Goal: Information Seeking & Learning: Learn about a topic

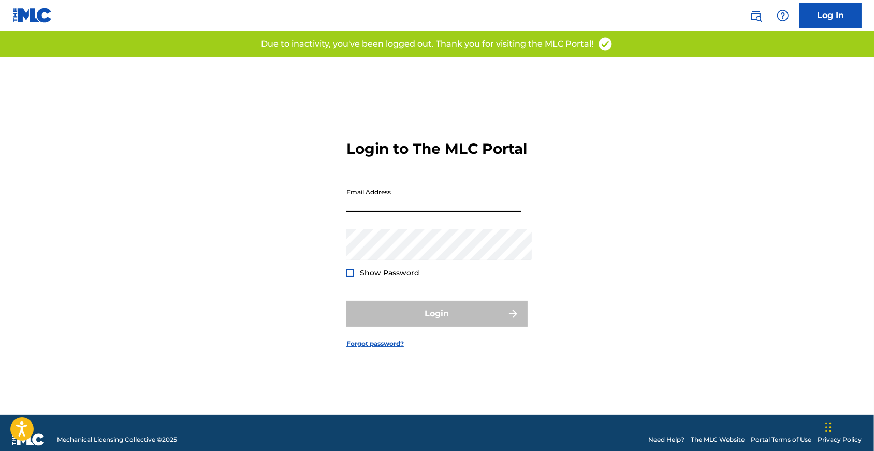
type input "[EMAIL_ADDRESS][DOMAIN_NAME]"
click at [437, 318] on button "Login" at bounding box center [436, 314] width 181 height 26
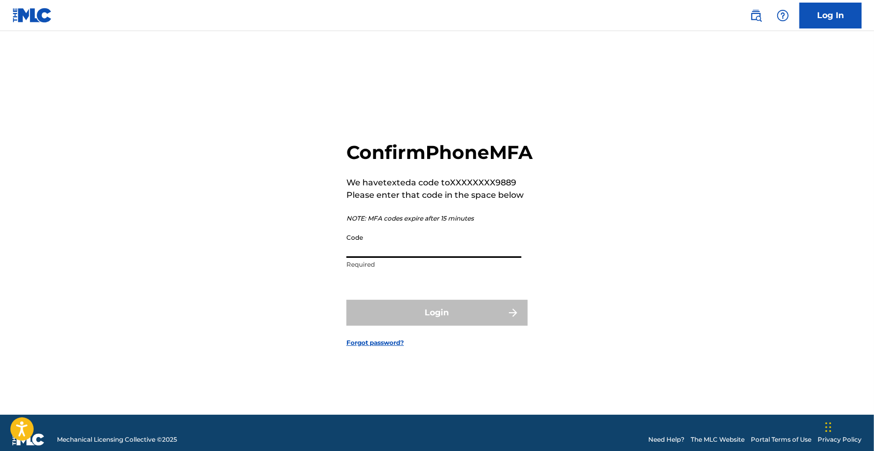
click at [416, 258] on input "Code" at bounding box center [433, 243] width 175 height 30
type input "460570"
click at [437, 326] on button "Login" at bounding box center [436, 313] width 181 height 26
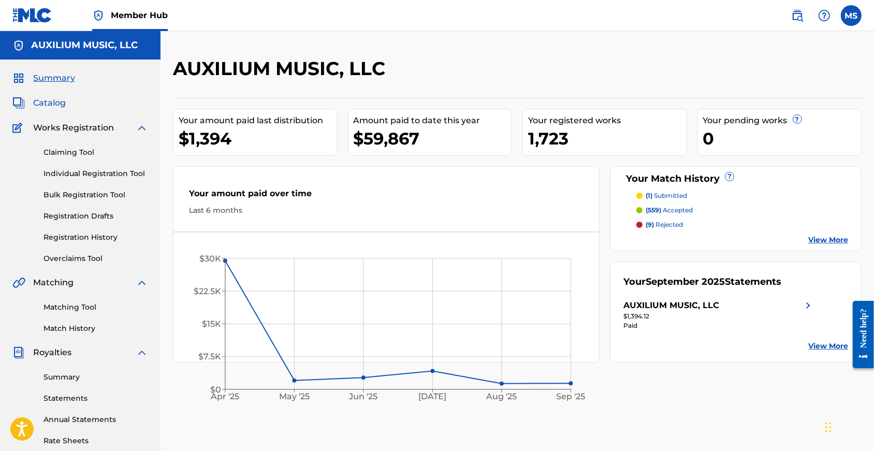
click at [66, 106] on span "Catalog" at bounding box center [49, 103] width 33 height 12
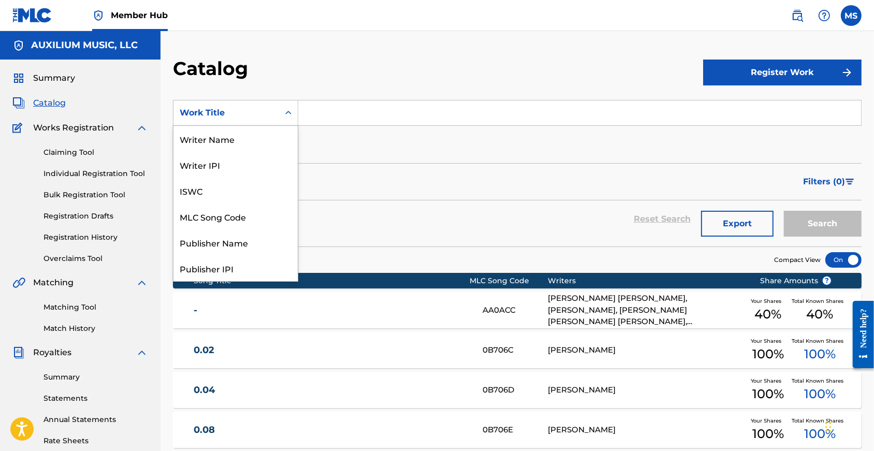
click at [275, 126] on div "Work Title" at bounding box center [235, 113] width 125 height 26
click at [239, 140] on div "Writer Name" at bounding box center [235, 139] width 124 height 26
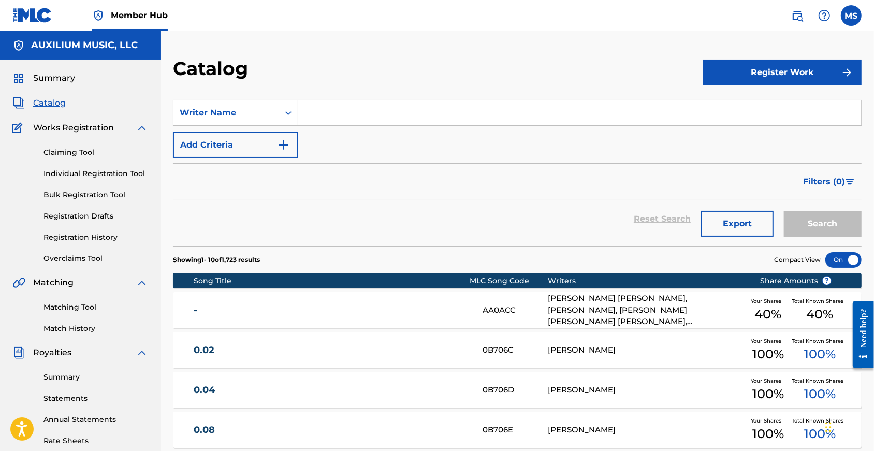
click at [366, 125] on input "Search Form" at bounding box center [579, 112] width 563 height 25
type input "sadler"
click at [820, 235] on button "Search" at bounding box center [823, 224] width 78 height 26
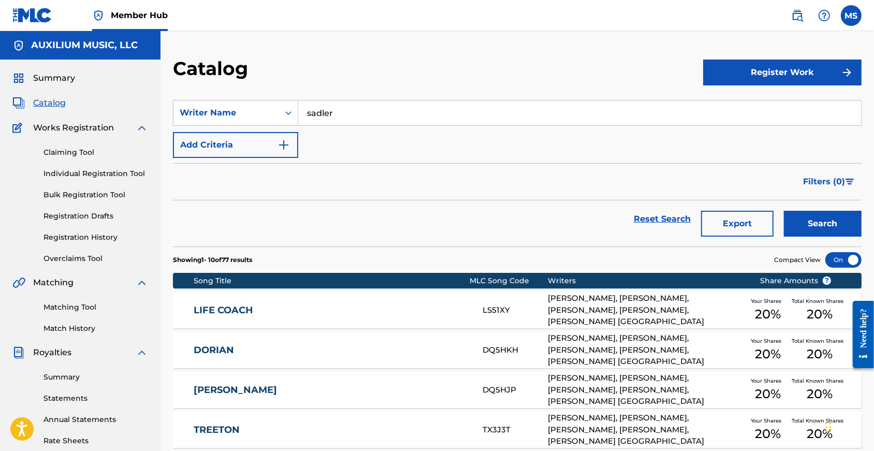
scroll to position [61, 0]
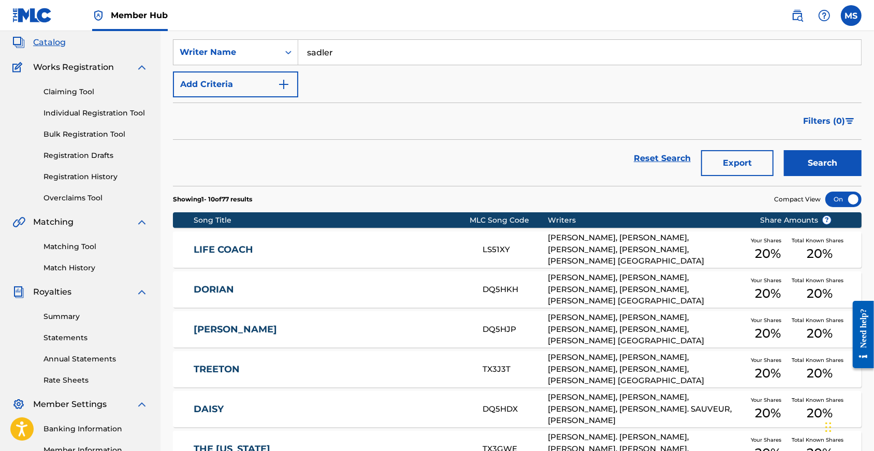
click at [234, 256] on link "LIFE COACH" at bounding box center [331, 250] width 275 height 12
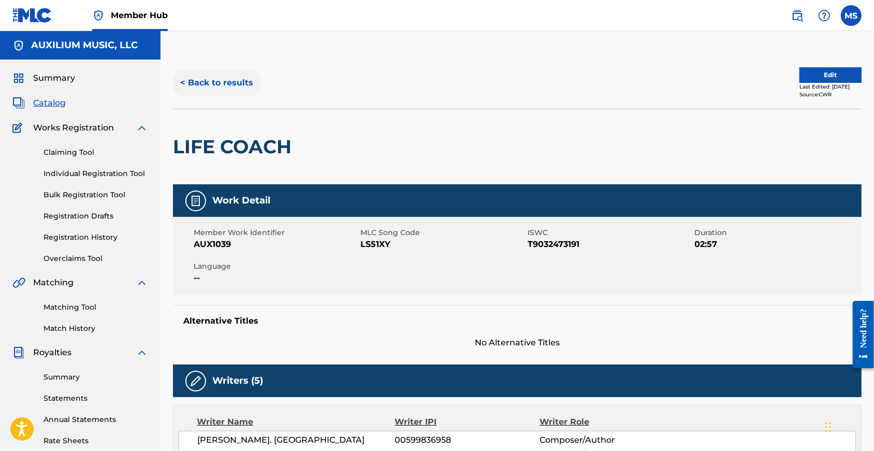
click at [224, 89] on button "< Back to results" at bounding box center [216, 83] width 87 height 26
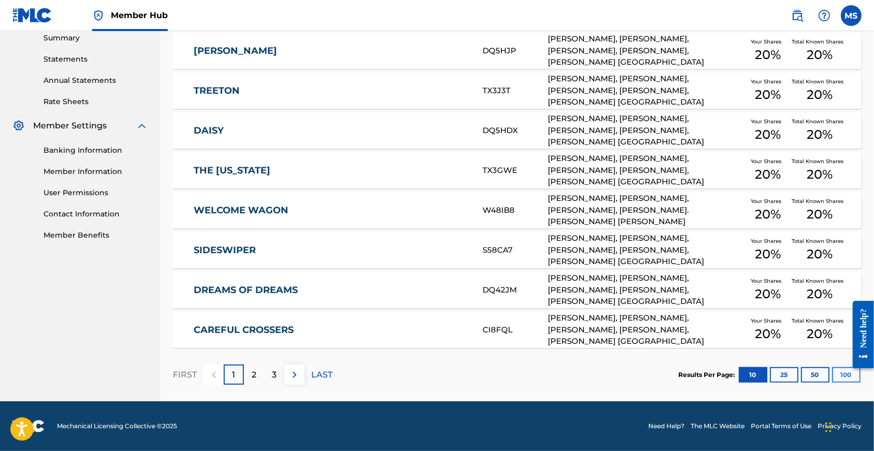
click at [837, 368] on button "100" at bounding box center [846, 375] width 28 height 16
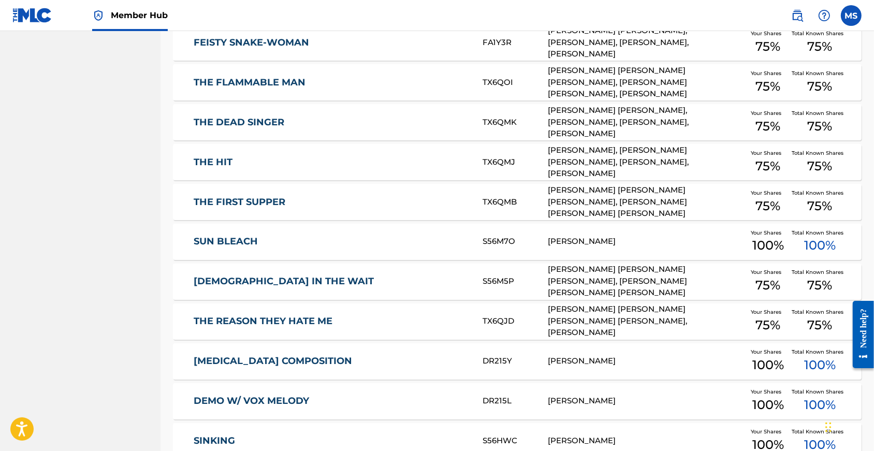
scroll to position [1605, 0]
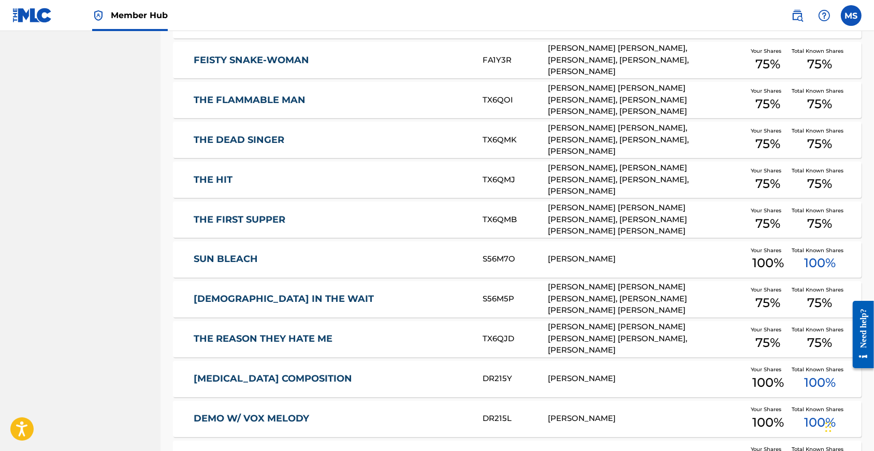
click at [275, 345] on link "THE REASON THEY HATE ME" at bounding box center [331, 339] width 275 height 12
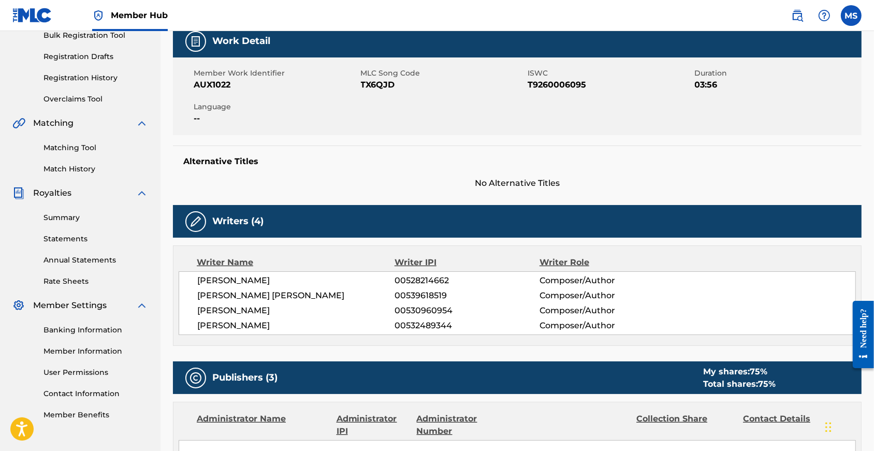
scroll to position [25, 0]
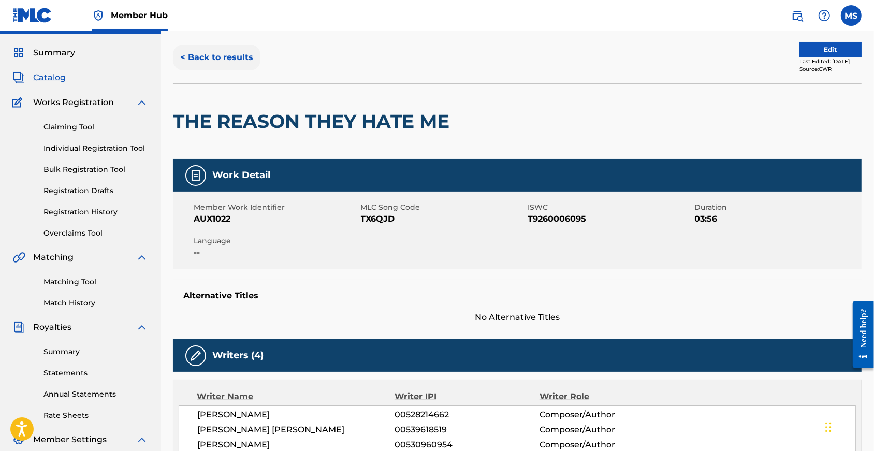
click at [254, 58] on button "< Back to results" at bounding box center [216, 58] width 87 height 26
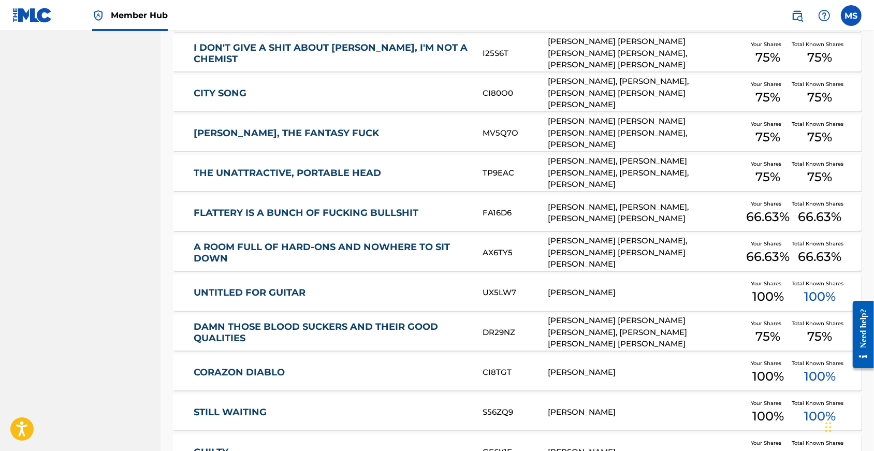
scroll to position [991, 0]
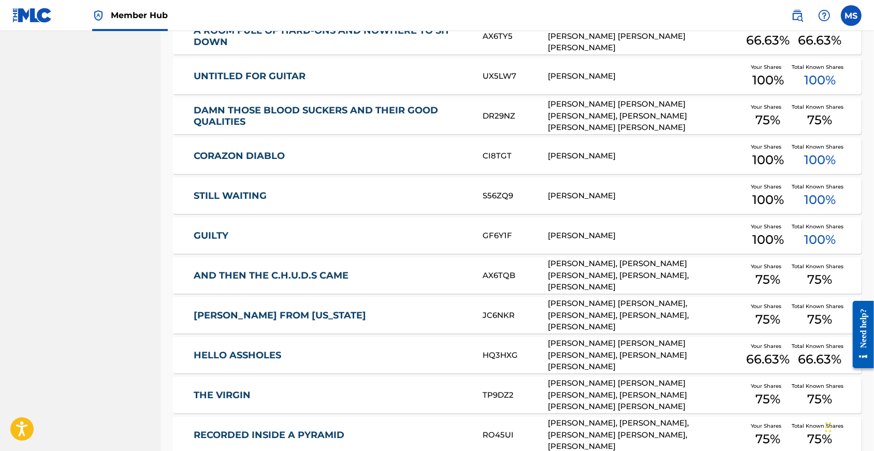
click at [270, 282] on div "AND THEN THE C.H.U.D.S CAME AX6TQB [PERSON_NAME], [PERSON_NAME] [PERSON_NAME], …" at bounding box center [517, 275] width 689 height 36
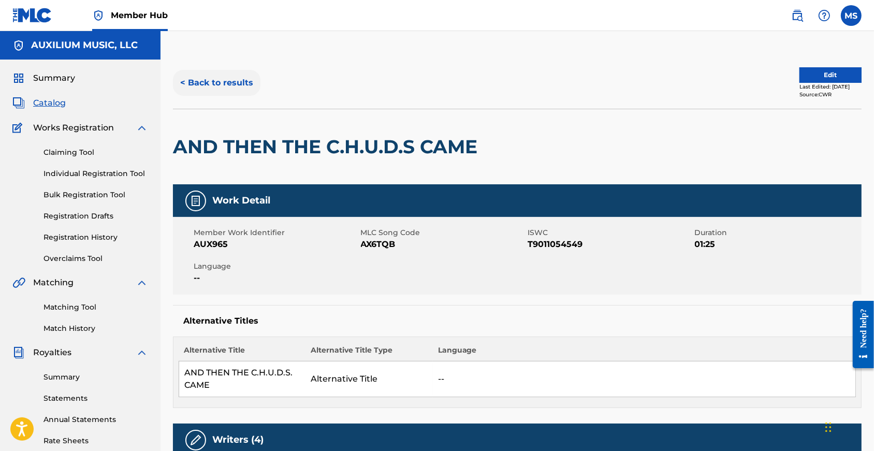
click at [224, 81] on button "< Back to results" at bounding box center [216, 83] width 87 height 26
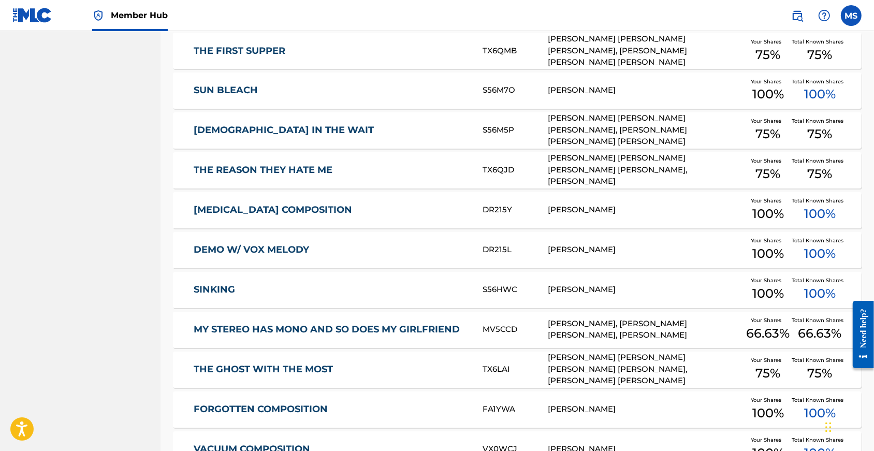
scroll to position [1527, 0]
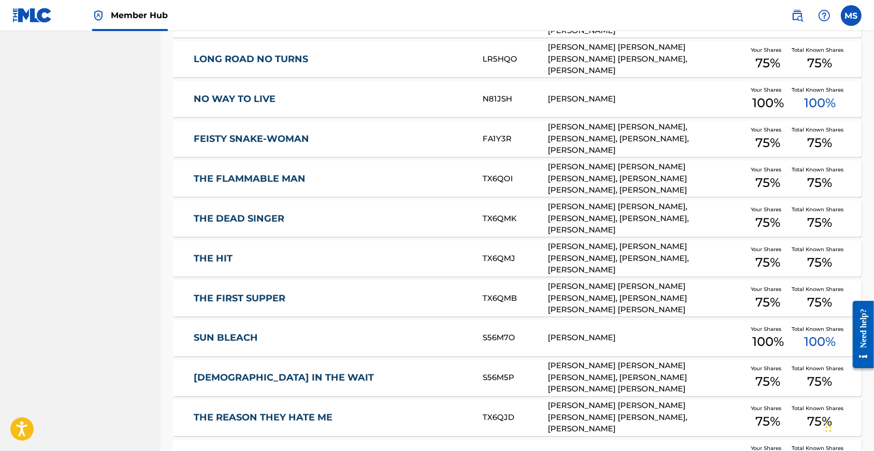
click at [215, 265] on link "THE HIT" at bounding box center [331, 259] width 275 height 12
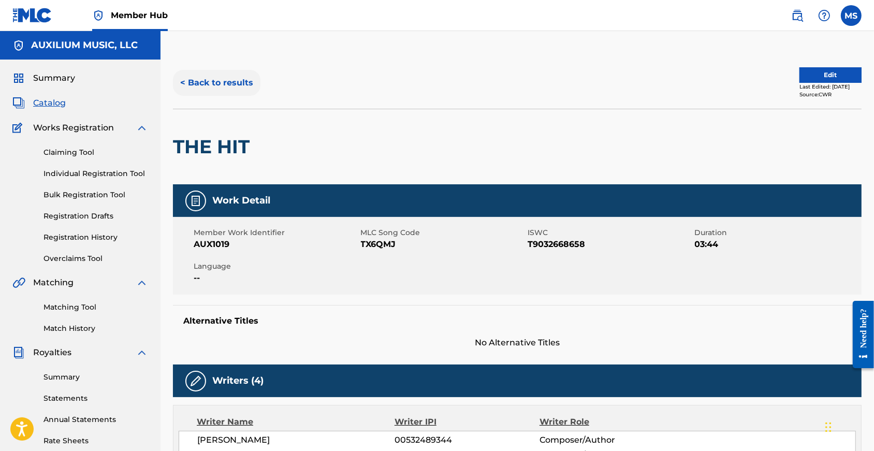
click at [202, 89] on button "< Back to results" at bounding box center [216, 83] width 87 height 26
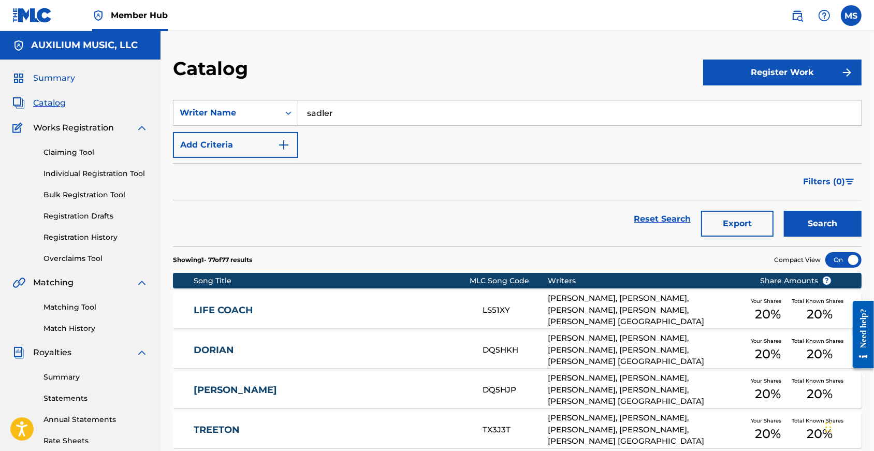
click at [58, 79] on span "Summary" at bounding box center [54, 78] width 42 height 12
